Goal: Register for event/course

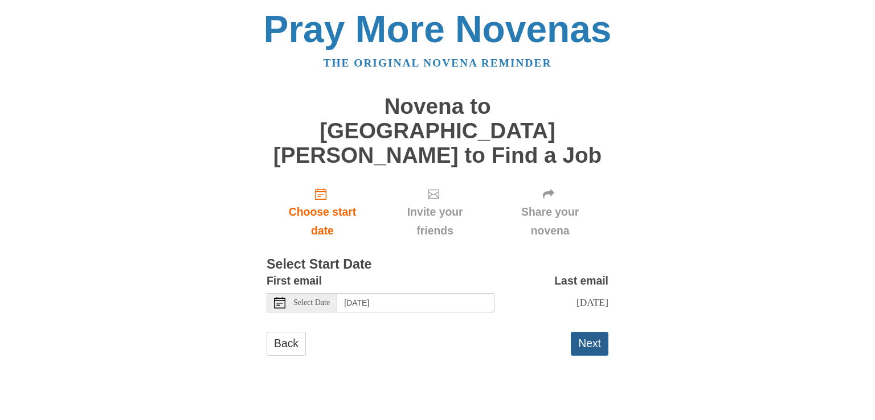
click at [586, 332] on button "Next" at bounding box center [590, 343] width 38 height 23
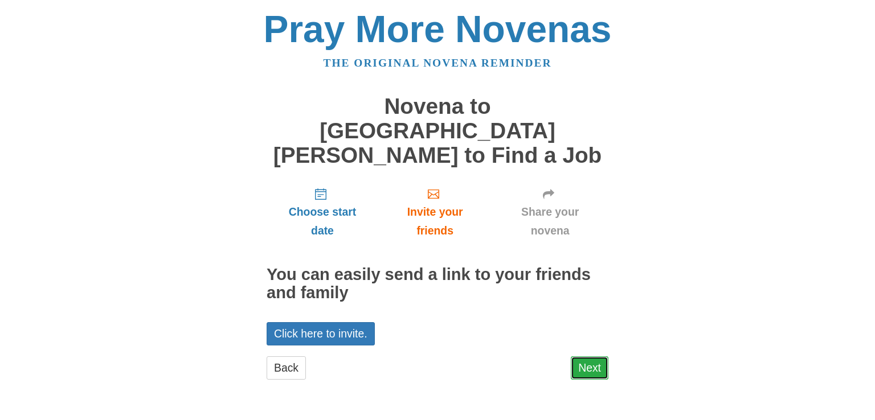
click at [592, 356] on link "Next" at bounding box center [590, 367] width 38 height 23
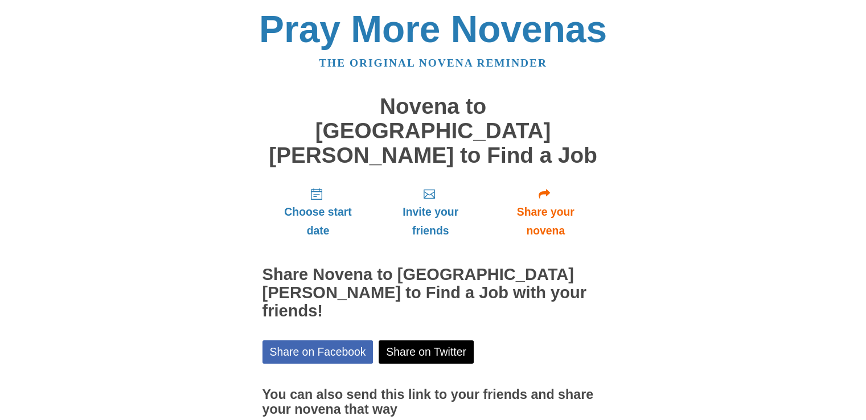
click at [861, 385] on body "Pray More Novenas The original novena reminder Novena to [GEOGRAPHIC_DATA][PERS…" at bounding box center [433, 262] width 866 height 524
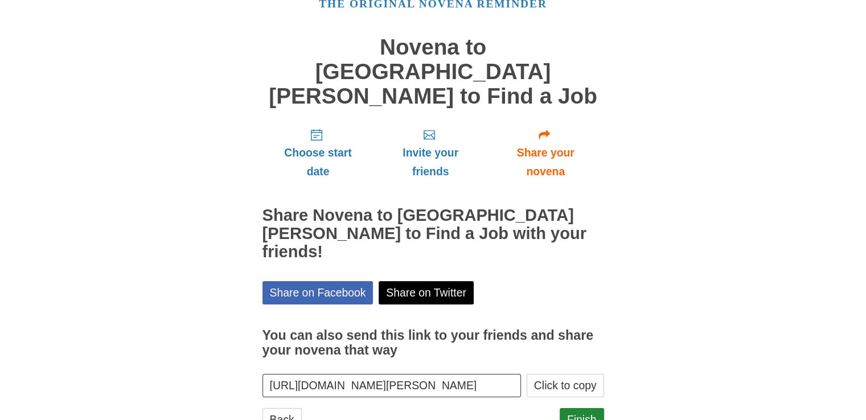
scroll to position [61, 0]
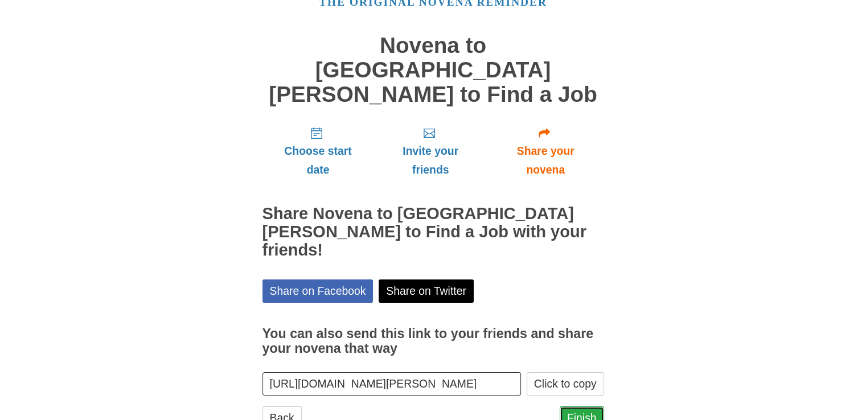
click at [583, 407] on link "Finish" at bounding box center [582, 418] width 44 height 23
